Goal: Check status: Check status

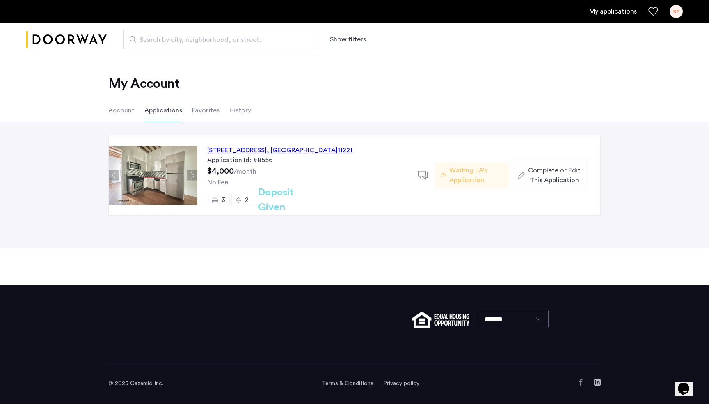
click at [469, 177] on span "Waiting JA's Application" at bounding box center [476, 175] width 53 height 20
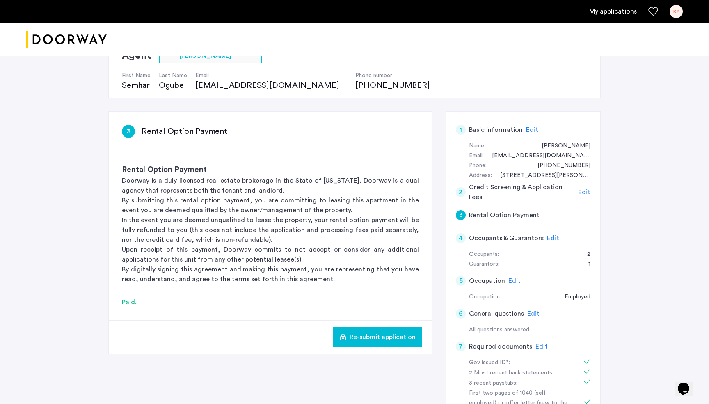
scroll to position [76, 0]
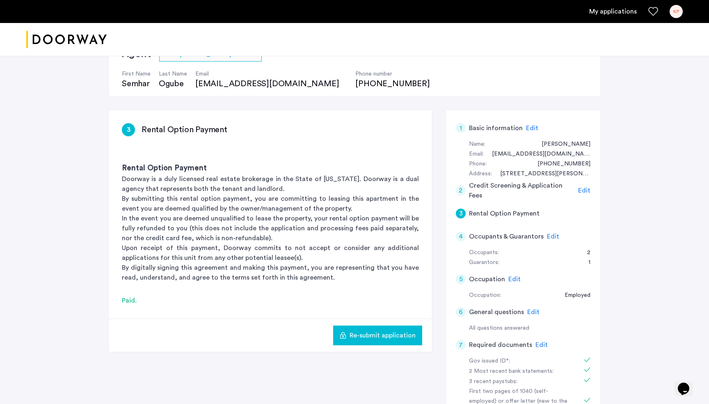
click at [549, 234] on span "Edit" at bounding box center [553, 236] width 12 height 7
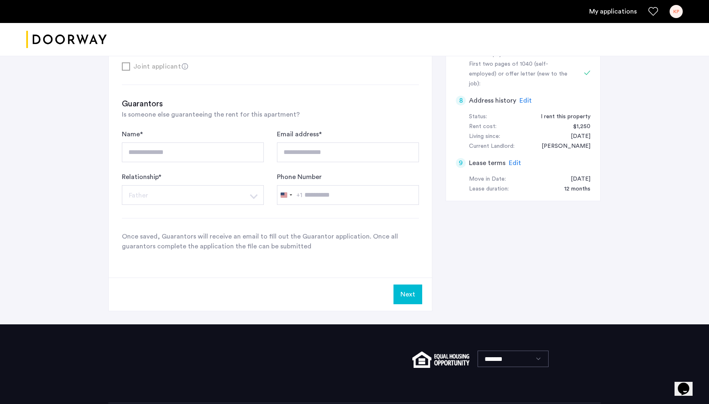
scroll to position [443, 0]
